Goal: Find contact information: Find contact information

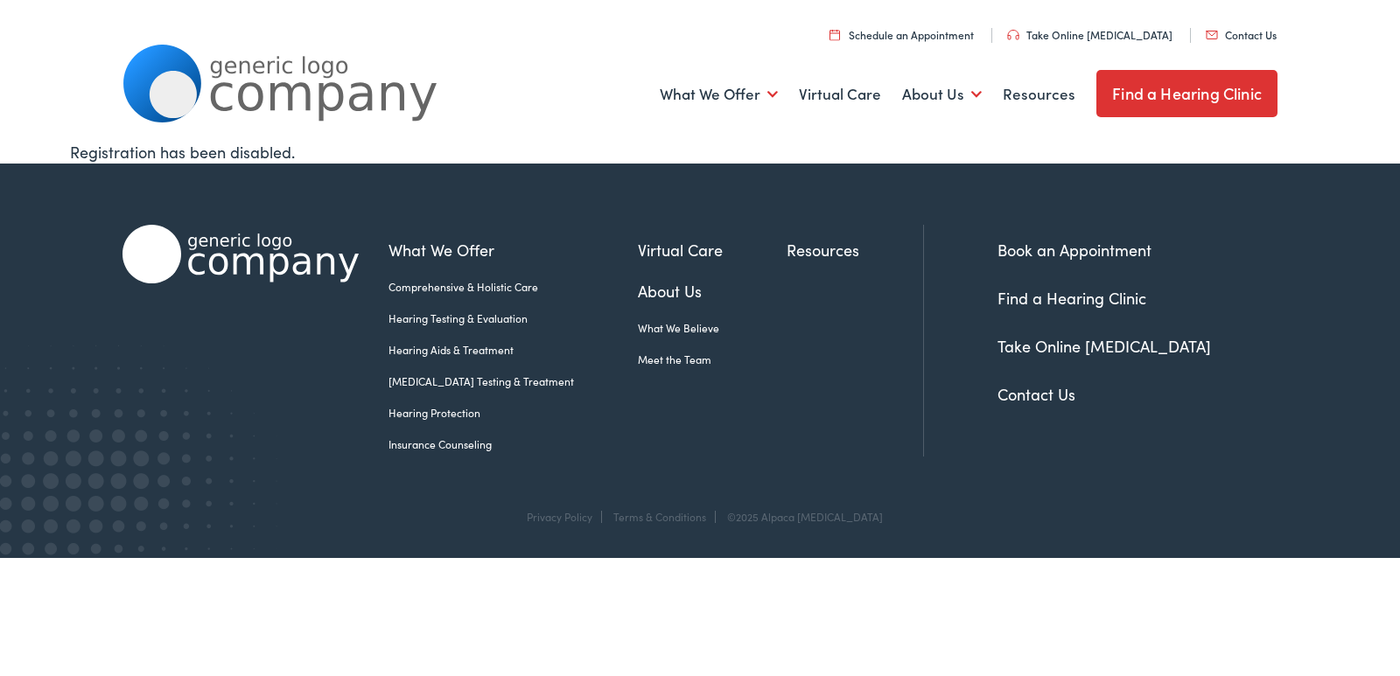
click at [1206, 27] on link "Contact Us" at bounding box center [1241, 34] width 71 height 15
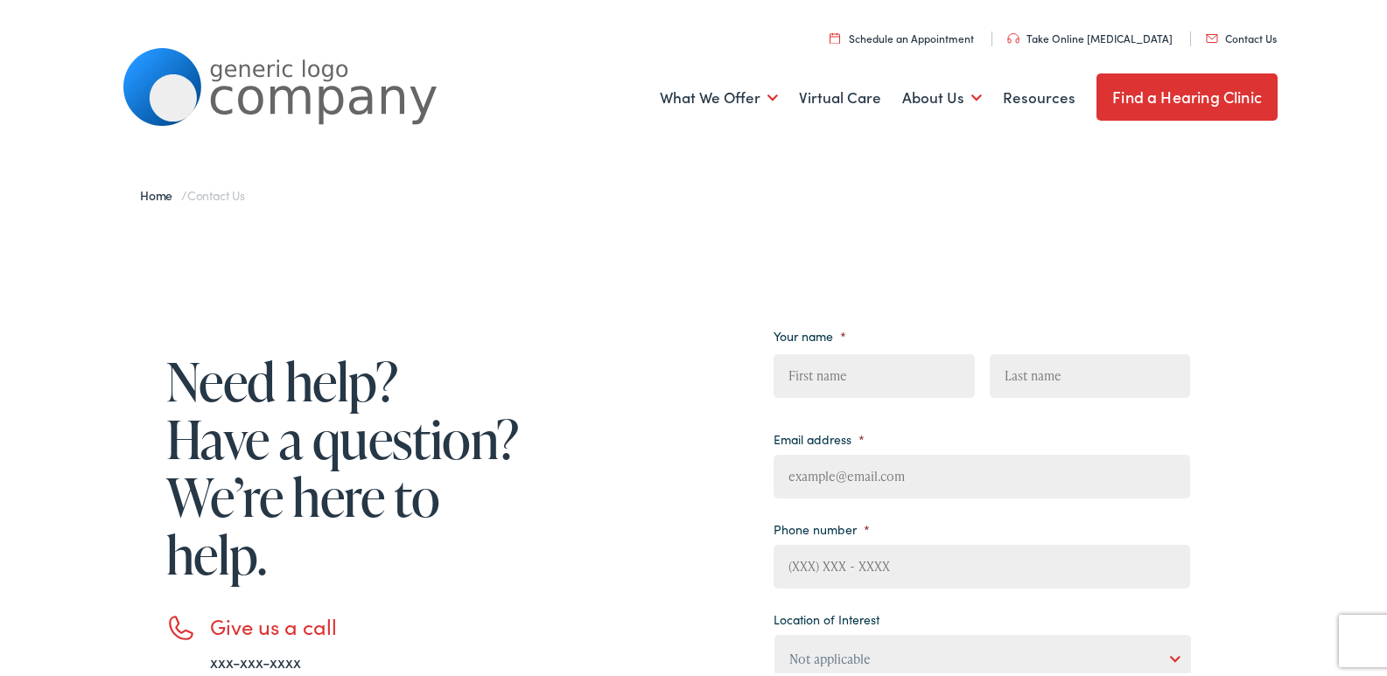
click at [810, 364] on input "First" at bounding box center [873, 373] width 200 height 44
